Goal: Task Accomplishment & Management: Manage account settings

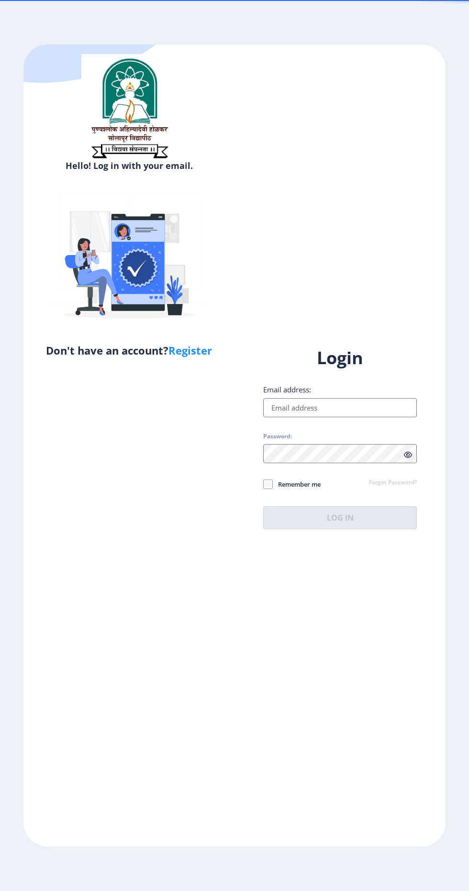
click at [352, 417] on input "Email address:" at bounding box center [340, 407] width 154 height 19
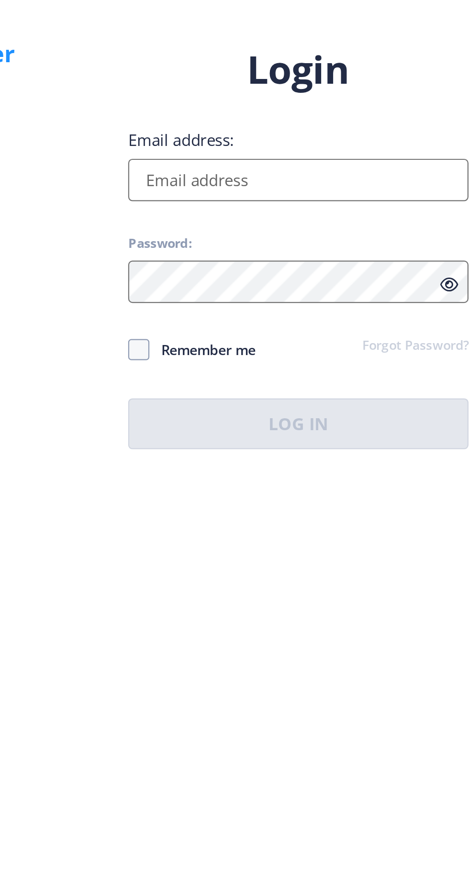
type input "[EMAIL_ADDRESS][DOMAIN_NAME]"
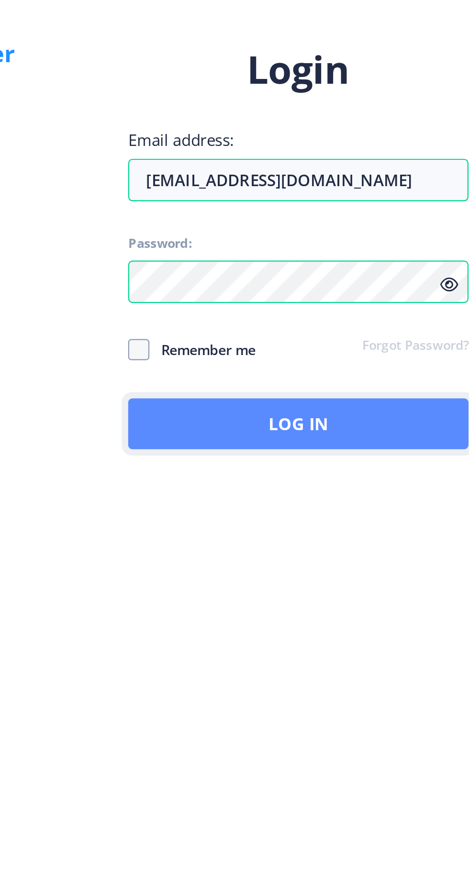
click at [379, 529] on button "Log In" at bounding box center [340, 517] width 154 height 23
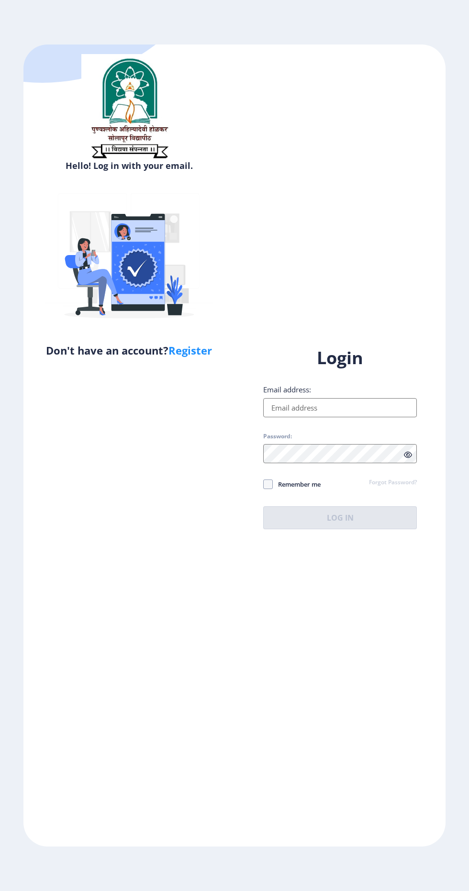
click at [365, 417] on input "Email address:" at bounding box center [340, 407] width 154 height 19
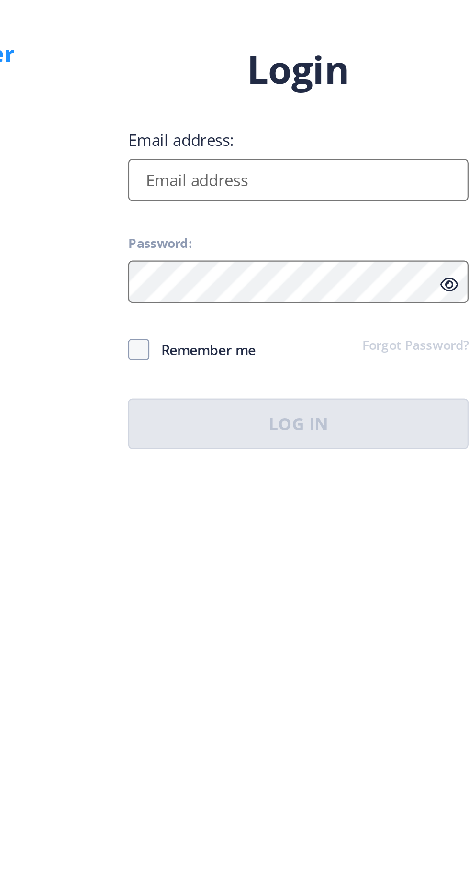
type input "[EMAIL_ADDRESS][DOMAIN_NAME]"
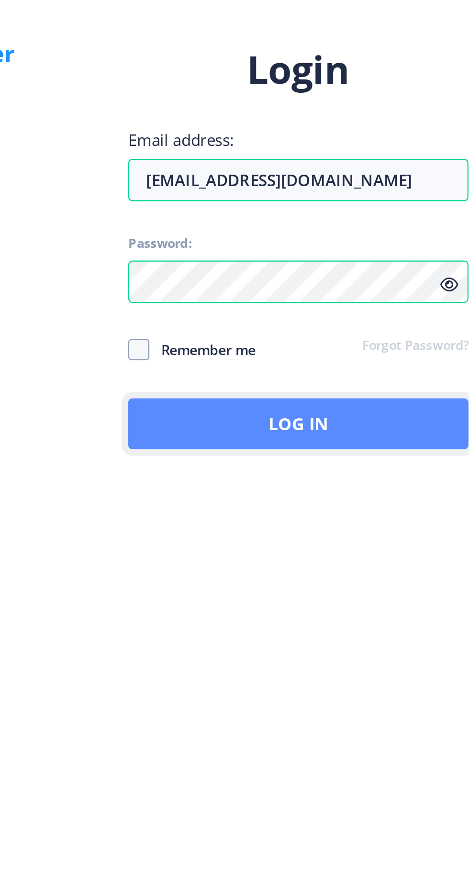
click at [309, 529] on button "Log In" at bounding box center [340, 517] width 154 height 23
